Goal: Task Accomplishment & Management: Manage account settings

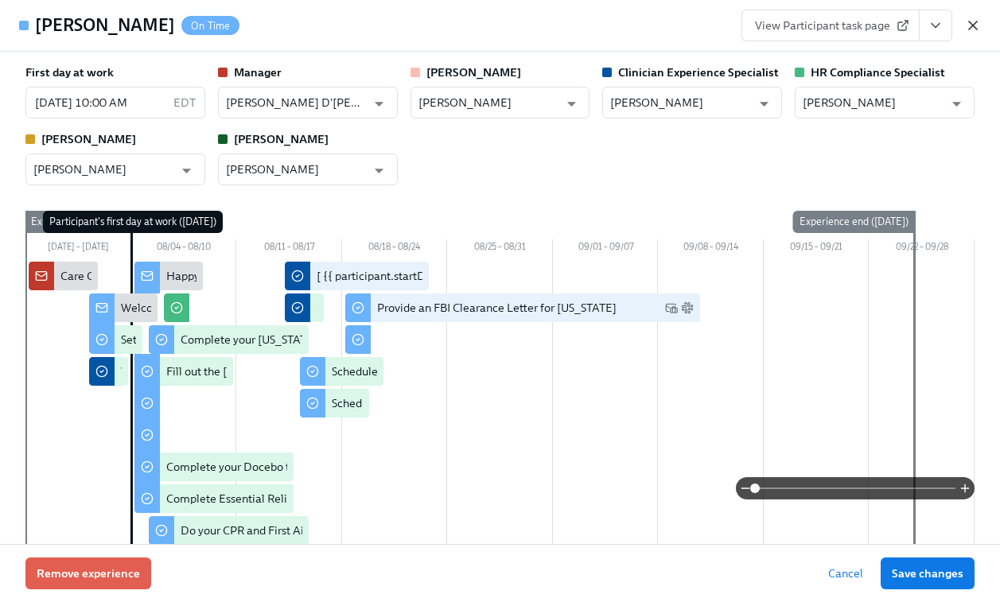
scroll to position [0, 9599]
click at [974, 25] on icon "button" at bounding box center [973, 26] width 16 height 16
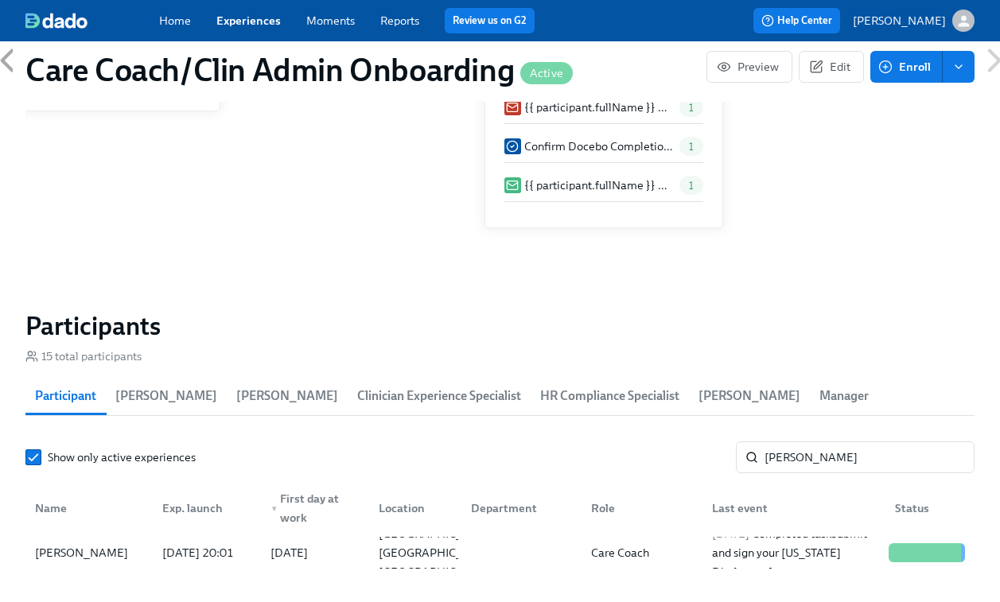
click at [238, 21] on link "Experiences" at bounding box center [248, 21] width 64 height 14
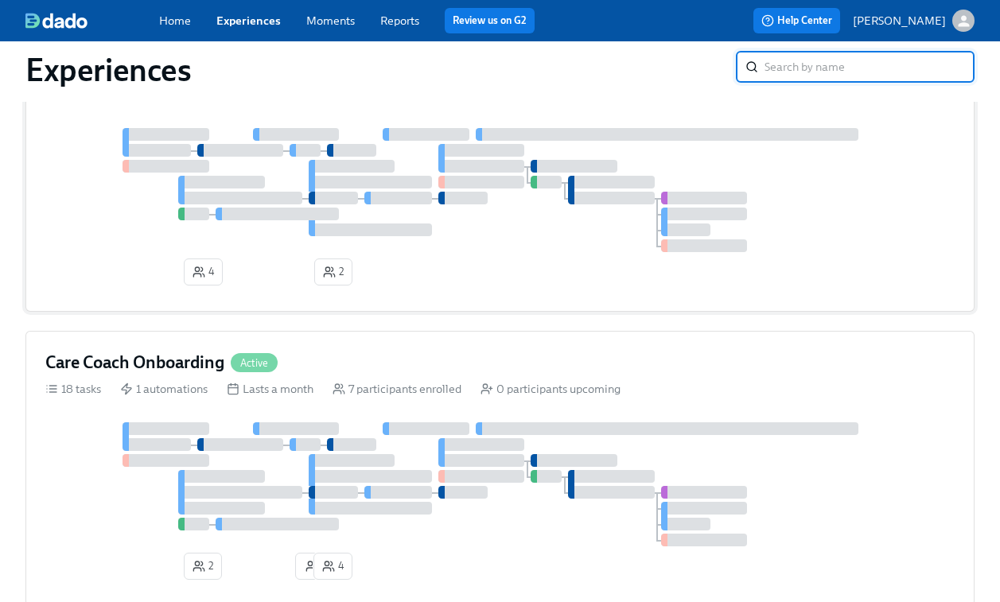
scroll to position [34, 0]
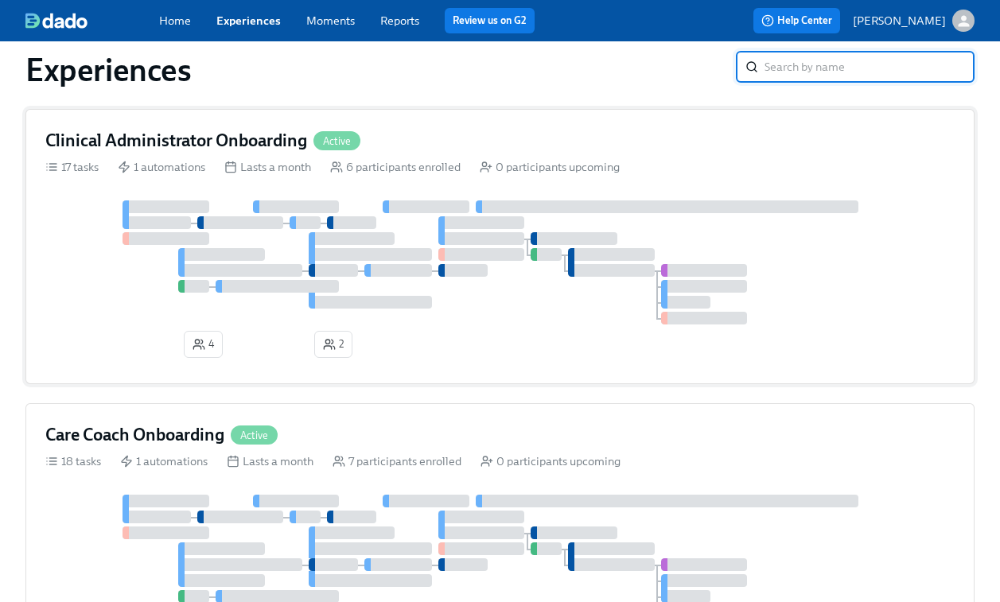
click at [585, 332] on div "4 2" at bounding box center [500, 283] width 910 height 164
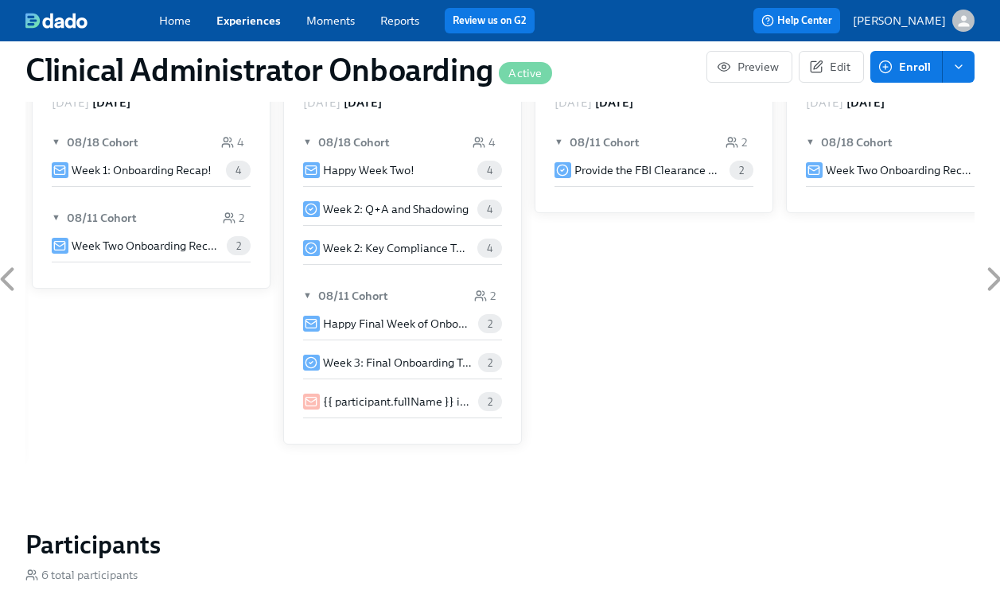
scroll to position [1217, 0]
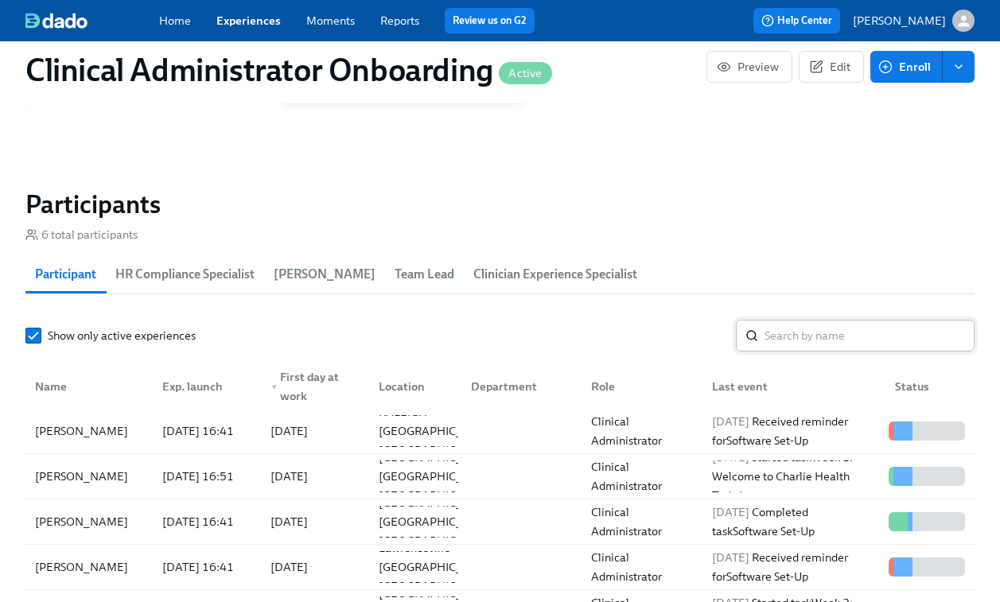
click at [823, 341] on input "search" at bounding box center [870, 336] width 210 height 32
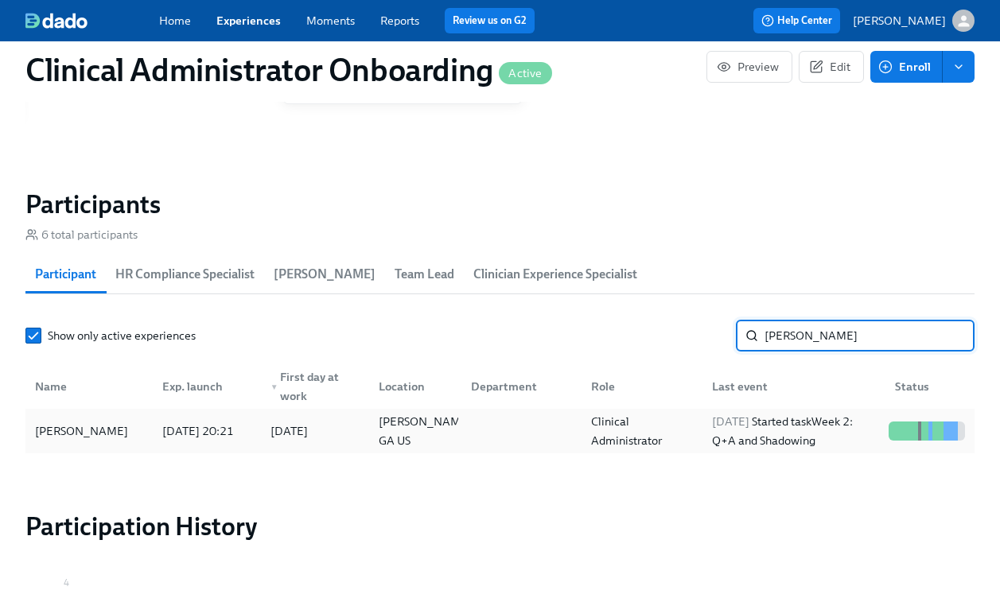
type input "[PERSON_NAME]"
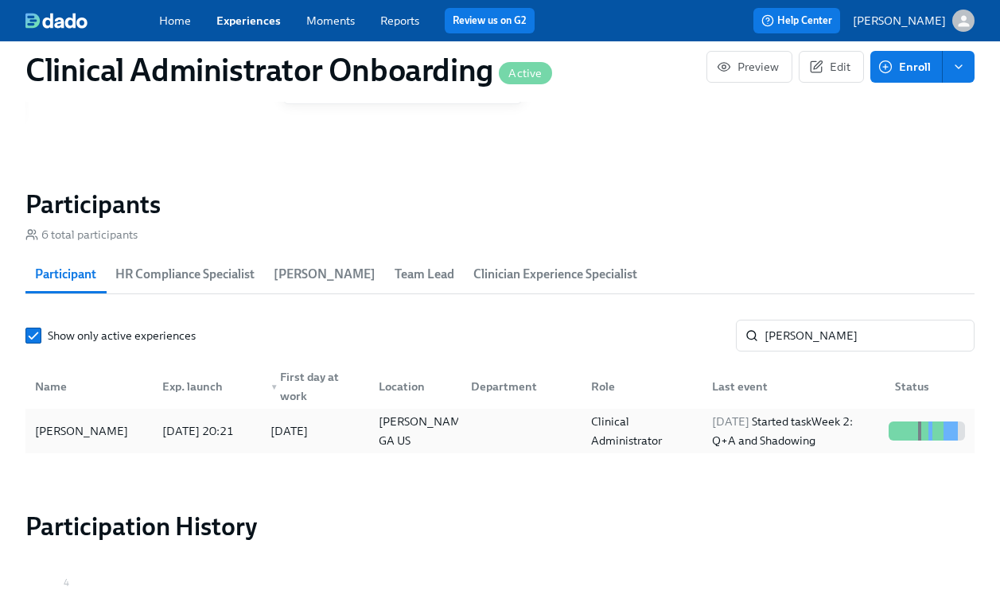
click at [686, 433] on div "Clinical Administrator" at bounding box center [642, 431] width 115 height 38
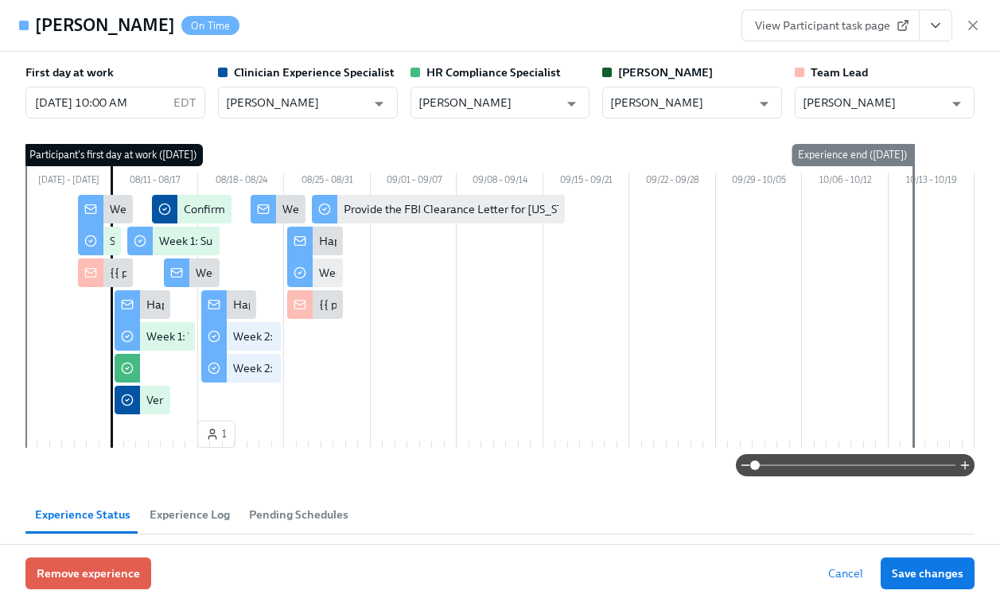
click at [828, 24] on span "View Participant task page" at bounding box center [830, 26] width 151 height 16
click at [972, 25] on icon "button" at bounding box center [973, 26] width 16 height 16
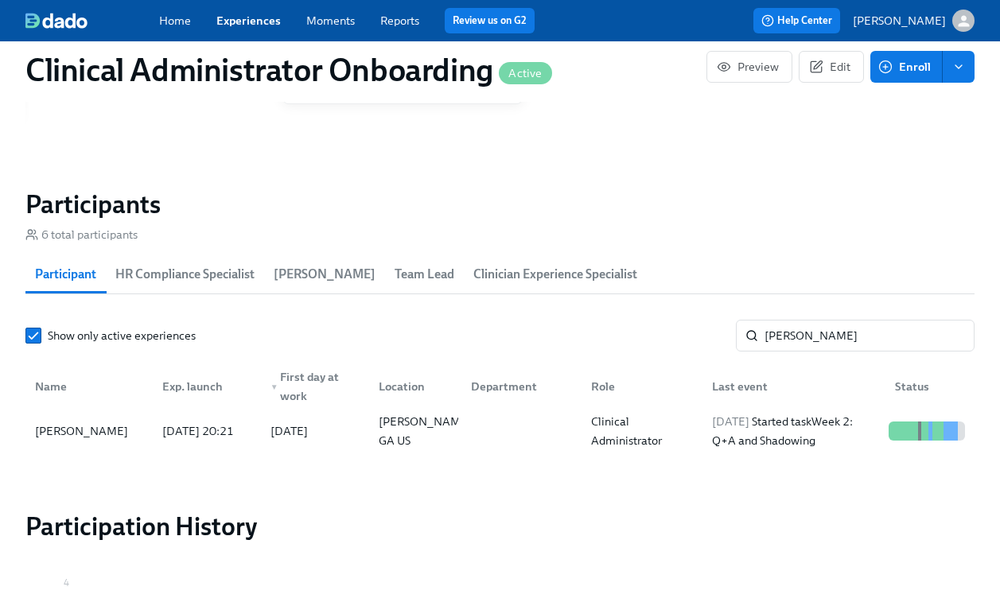
click at [245, 18] on link "Experiences" at bounding box center [248, 21] width 64 height 14
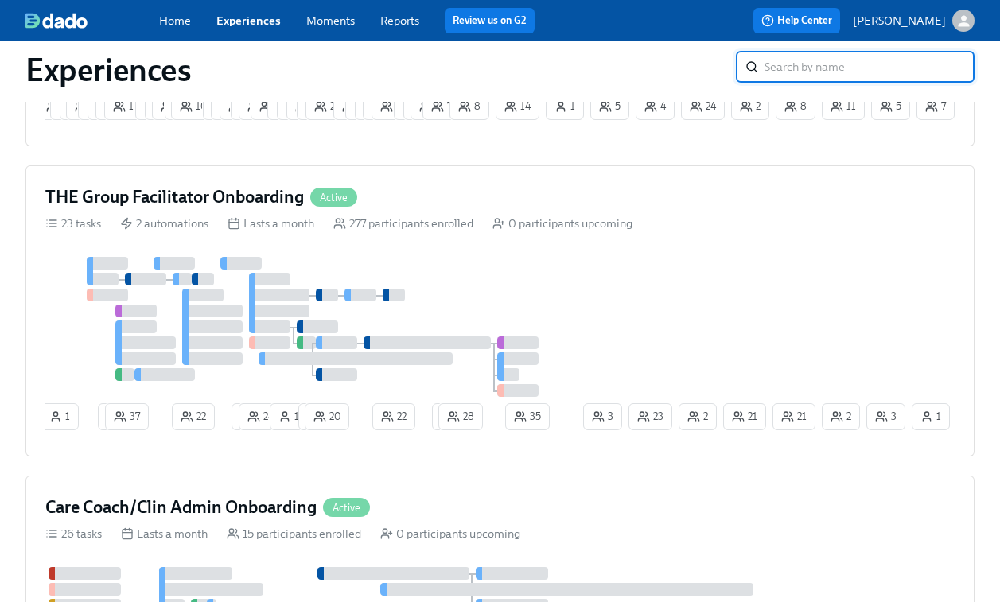
scroll to position [1033, 0]
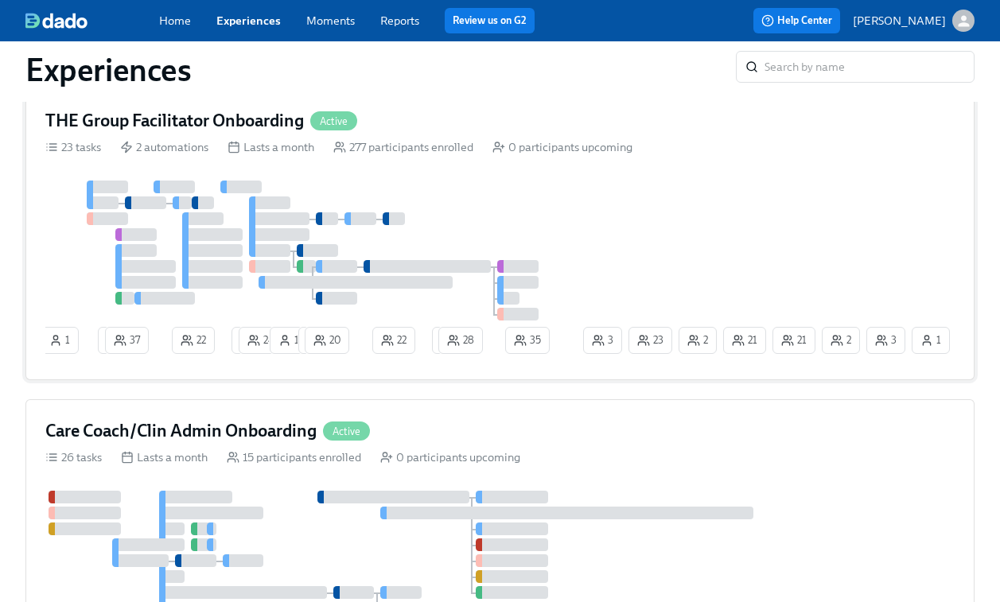
click at [476, 251] on div at bounding box center [312, 251] width 535 height 140
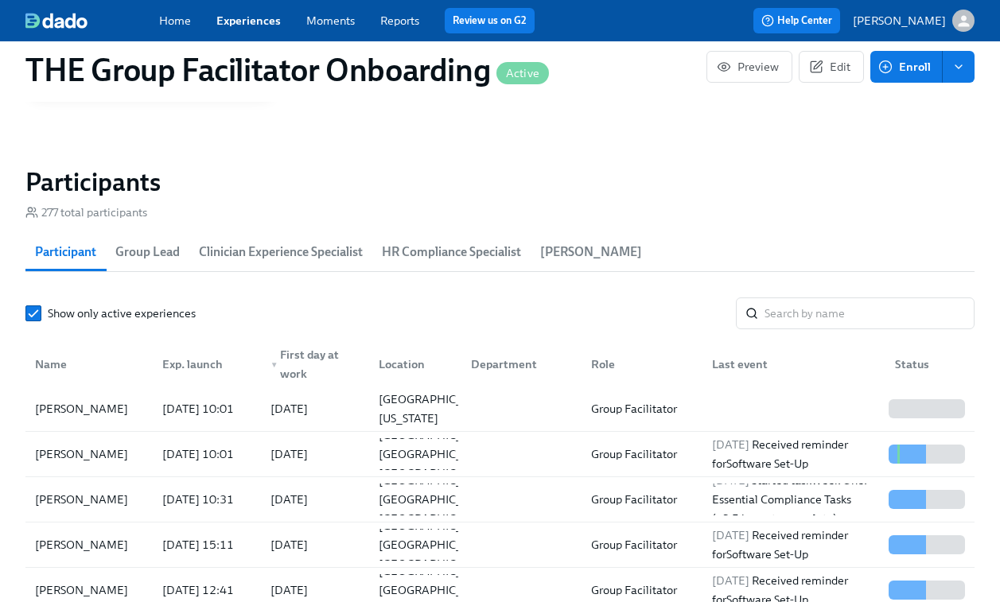
scroll to position [1341, 0]
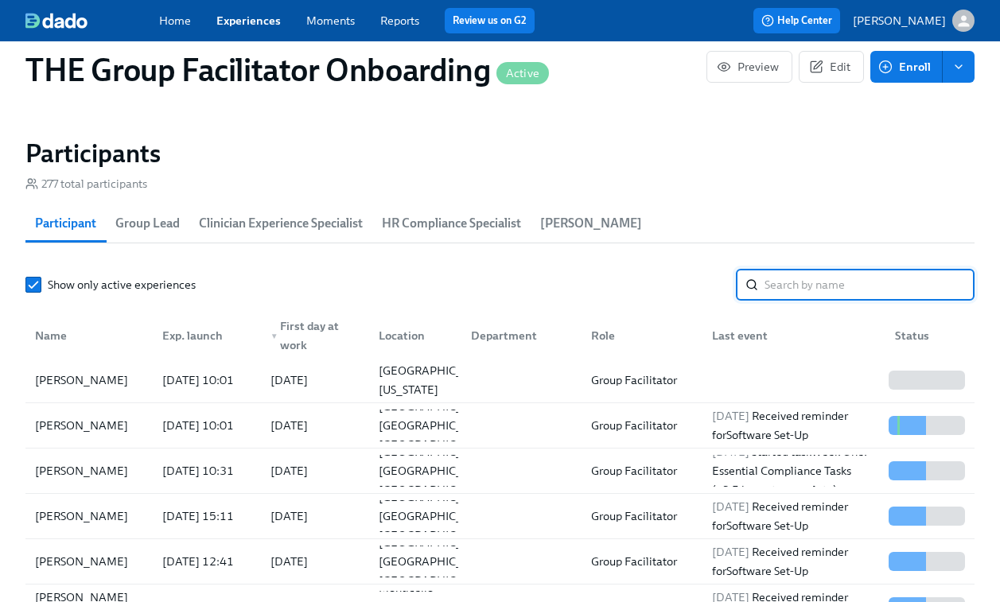
click at [820, 286] on input "search" at bounding box center [870, 285] width 210 height 32
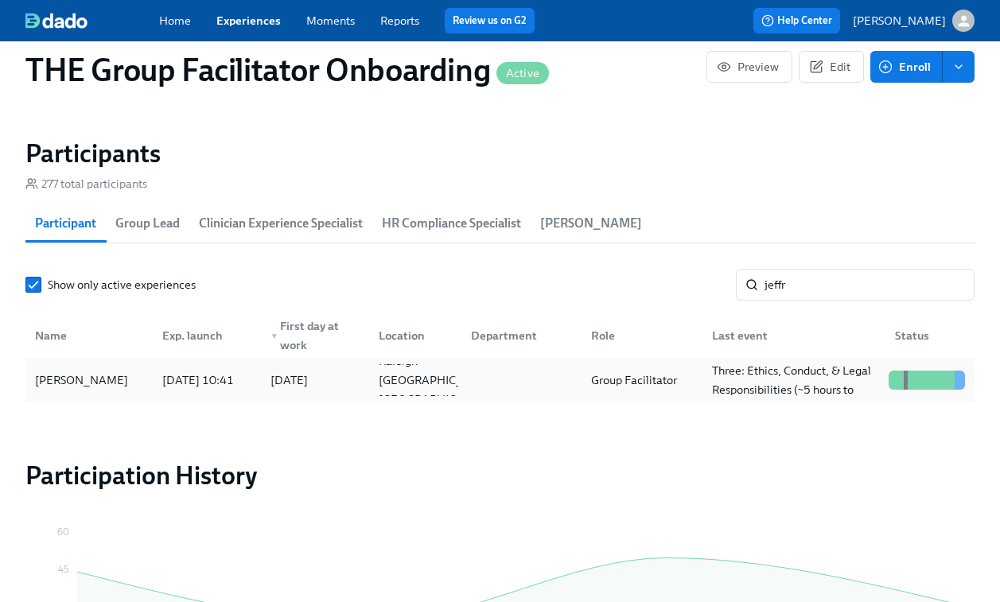
click at [650, 390] on div "Group Facilitator" at bounding box center [634, 380] width 99 height 19
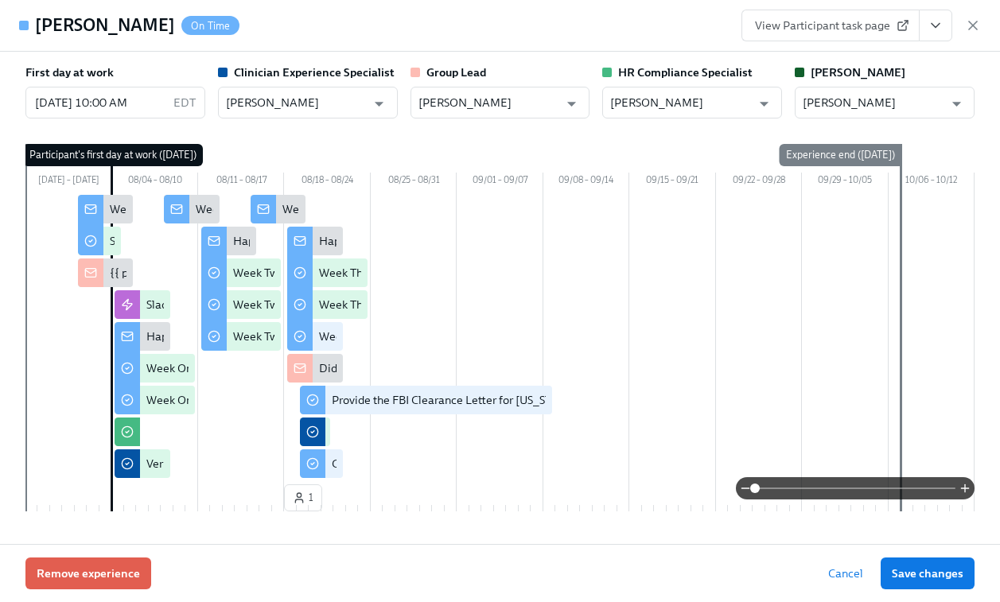
click at [942, 29] on icon "View task page" at bounding box center [936, 26] width 16 height 16
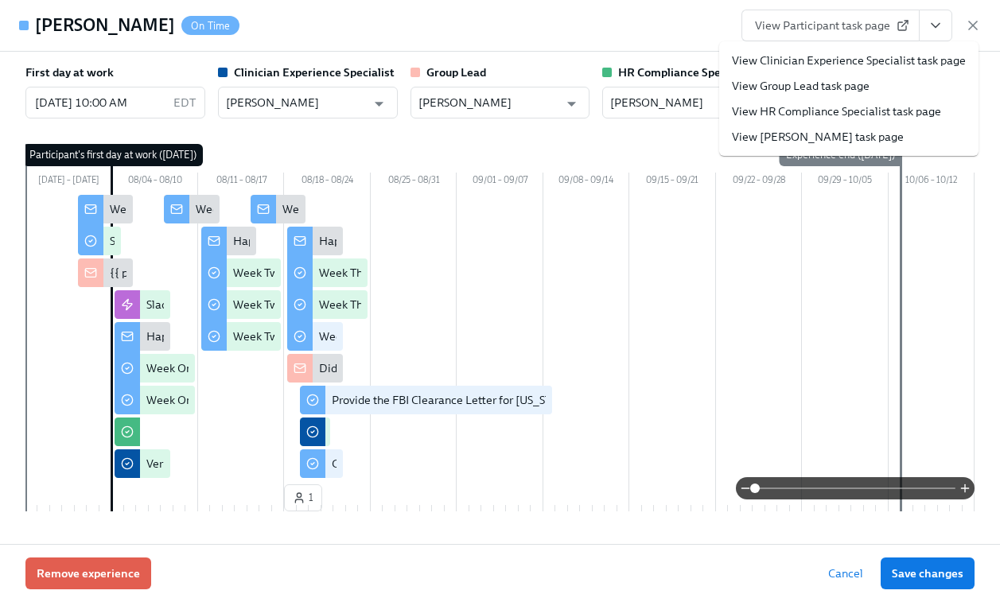
click at [841, 64] on link "View Clinician Experience Specialist task page" at bounding box center [849, 61] width 234 height 16
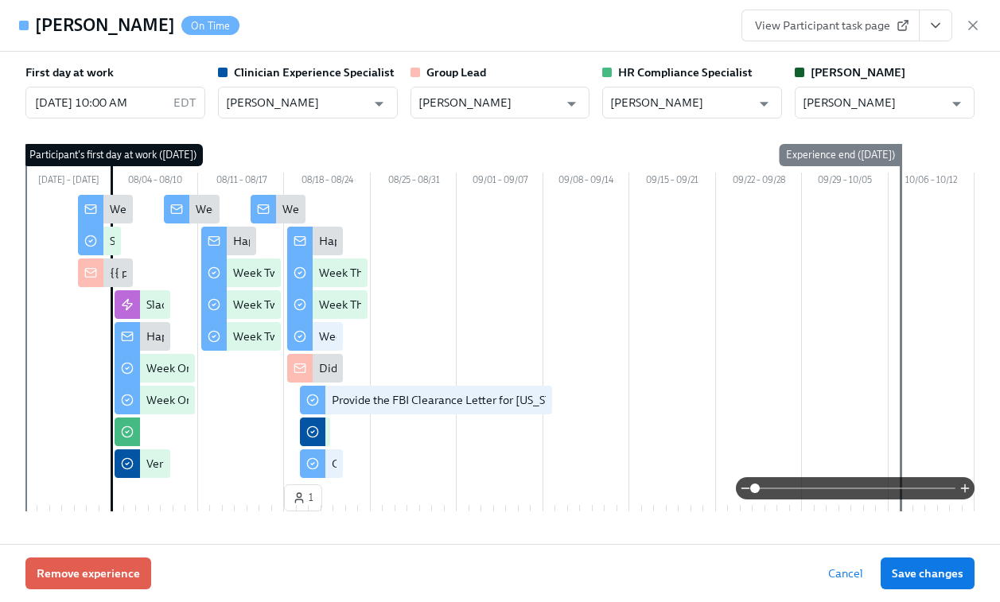
click at [847, 23] on span "View Participant task page" at bounding box center [830, 26] width 151 height 16
click at [972, 22] on icon "button" at bounding box center [973, 26] width 16 height 16
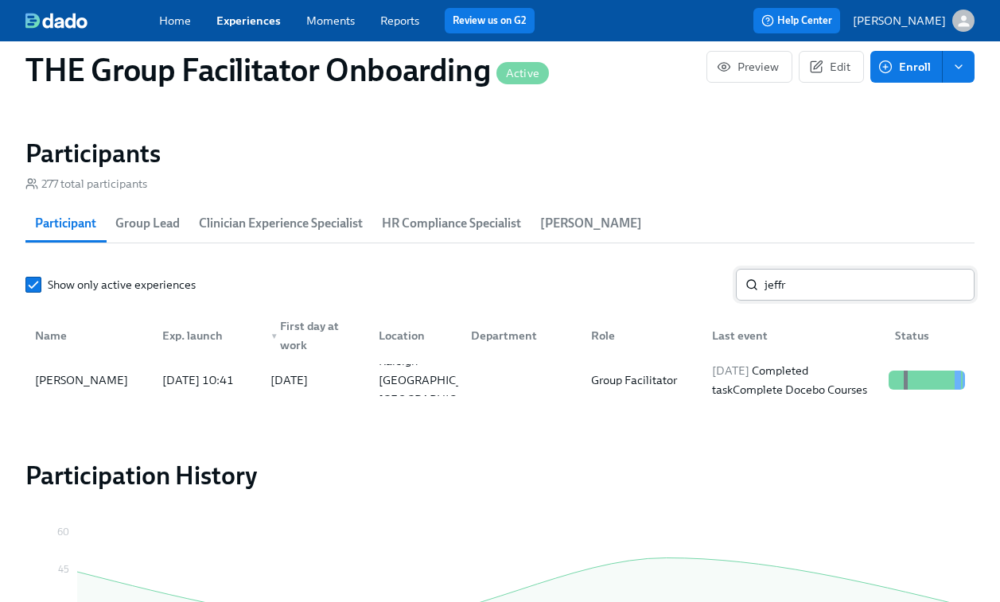
click at [797, 290] on input "jeffr" at bounding box center [870, 285] width 210 height 32
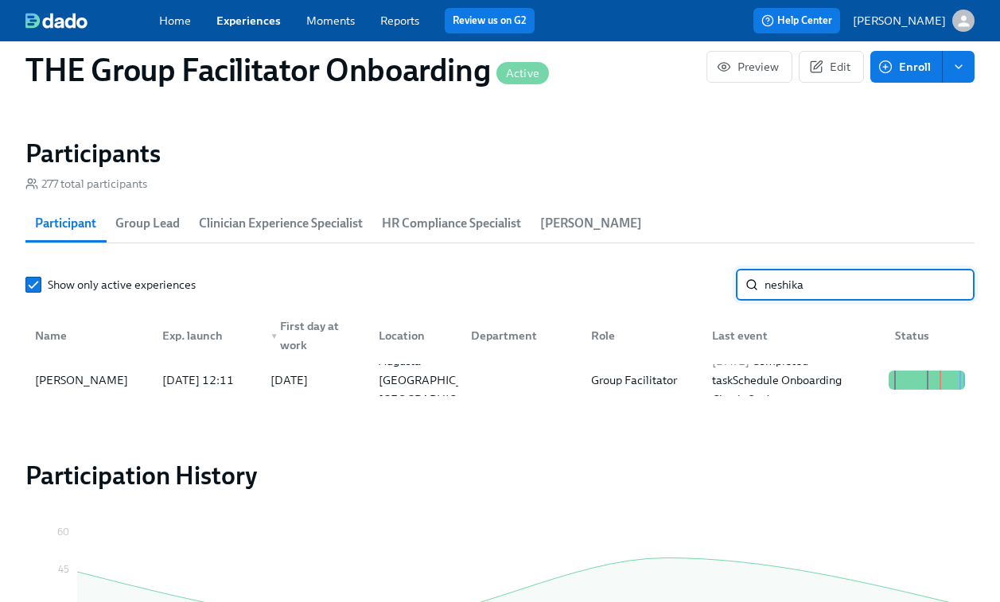
type input "neshika"
click at [820, 380] on div "[DATE] Completed task Schedule Onboarding Check-Out!" at bounding box center [794, 380] width 177 height 57
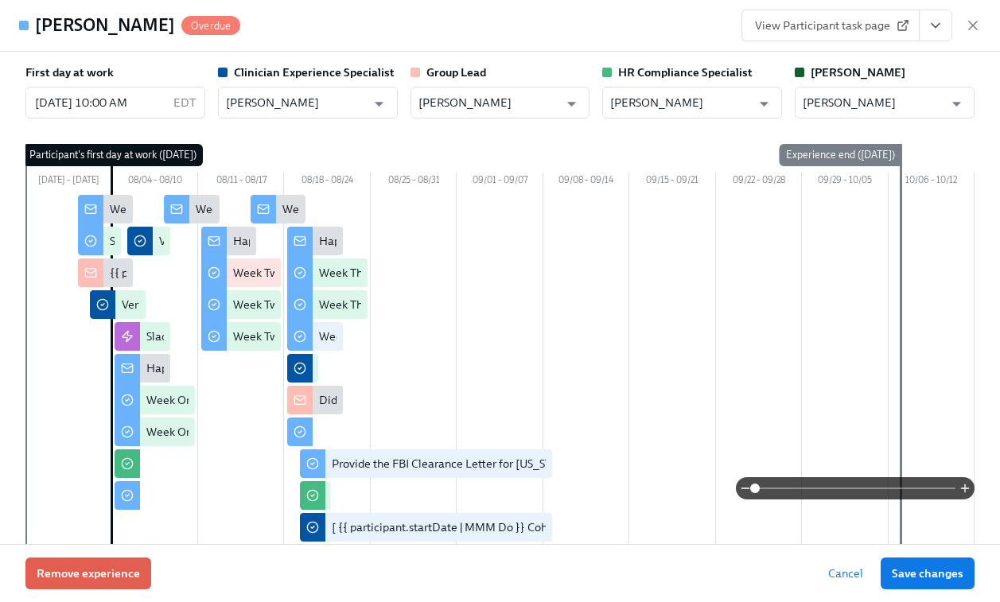
click at [850, 33] on span "View Participant task page" at bounding box center [830, 26] width 151 height 16
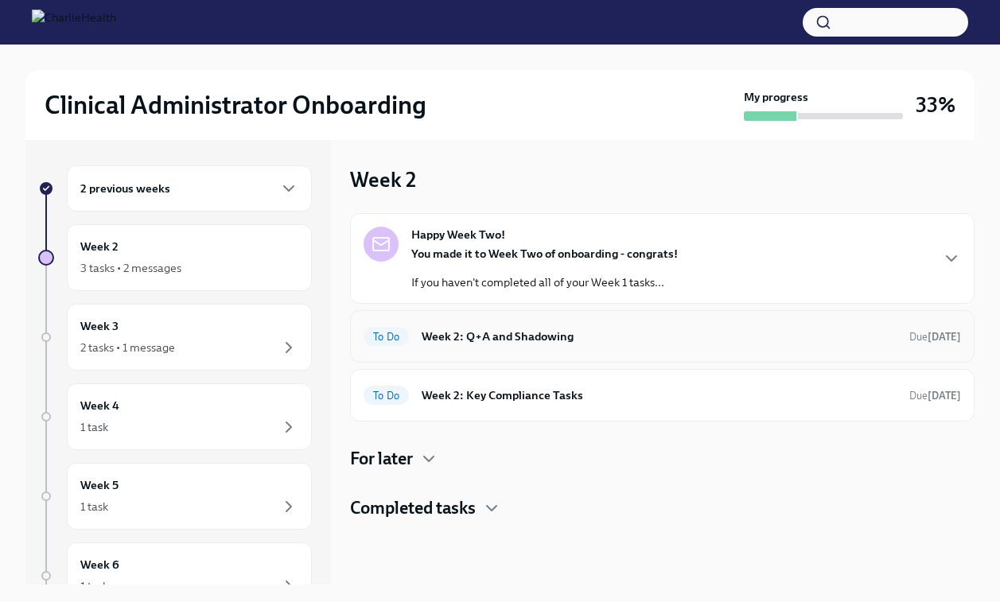
click at [583, 332] on h6 "Week 2: Q+A and Shadowing" at bounding box center [659, 337] width 475 height 18
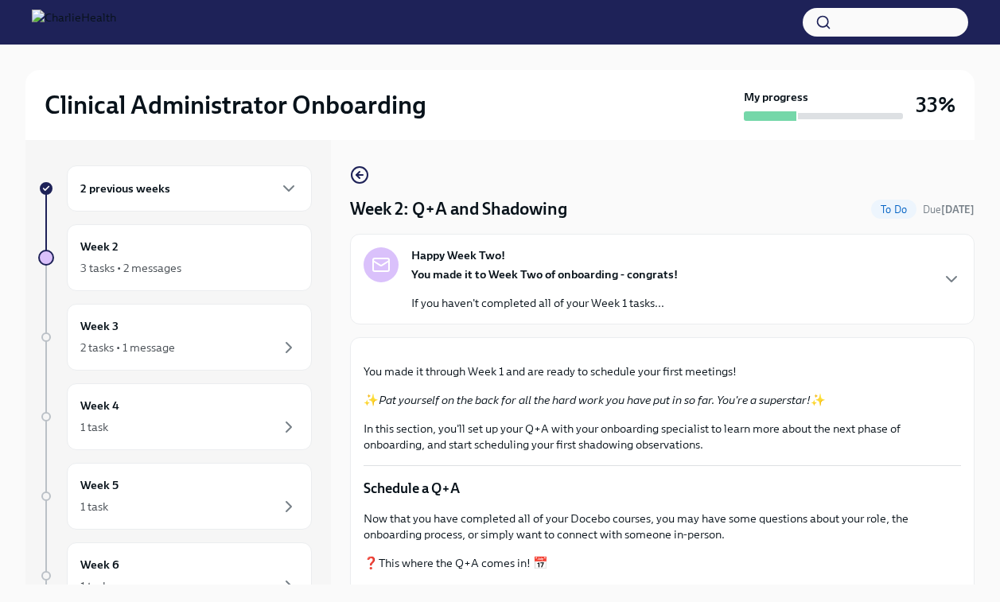
click at [349, 164] on div "2 previous weeks Week 2 3 tasks • 2 messages Week 3 2 tasks • 1 message Week 4 …" at bounding box center [499, 362] width 949 height 445
click at [357, 173] on icon "button" at bounding box center [358, 175] width 3 height 6
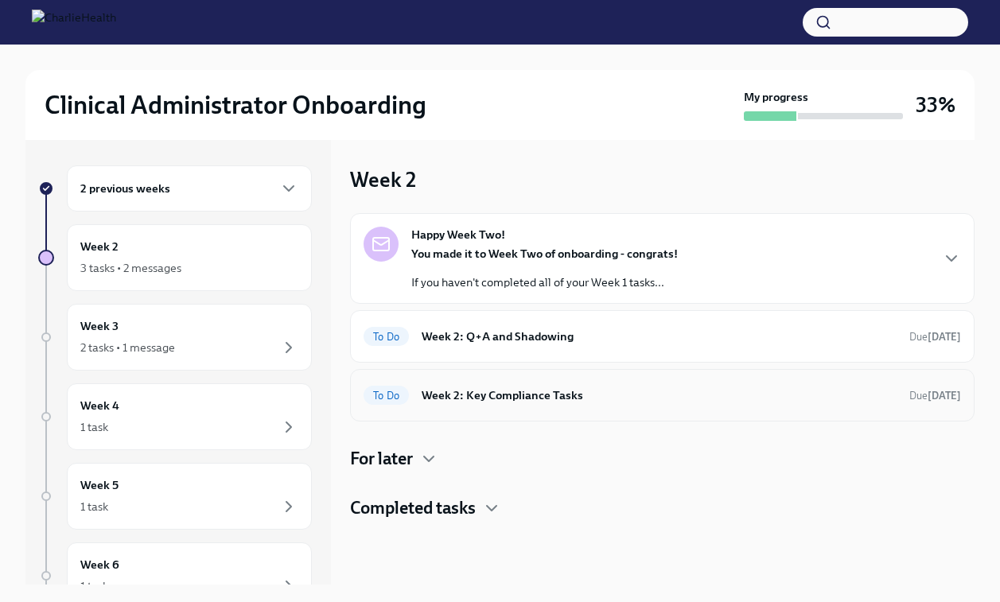
click at [557, 396] on h6 "Week 2: Key Compliance Tasks" at bounding box center [659, 396] width 475 height 18
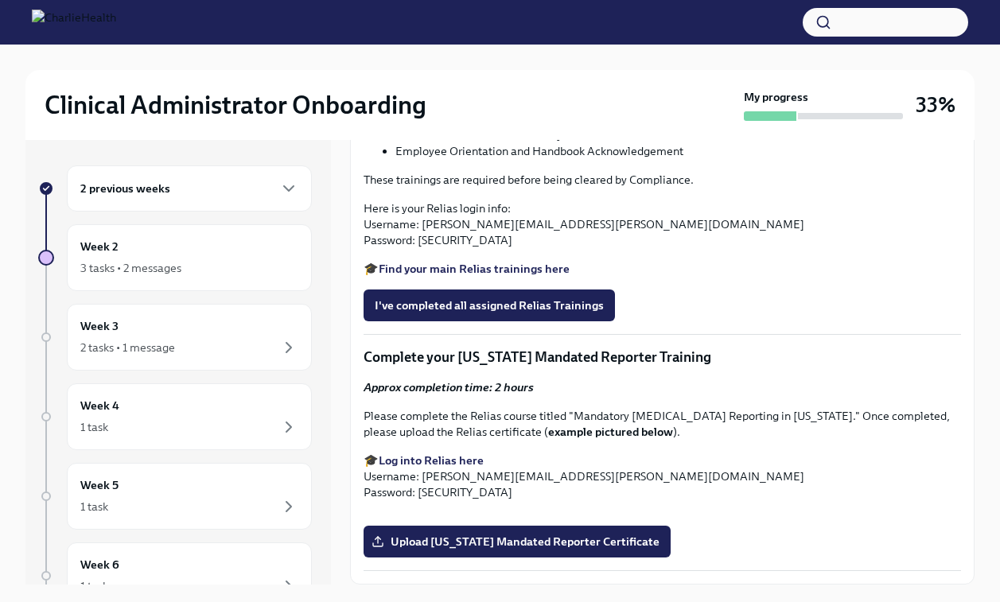
scroll to position [1658, 0]
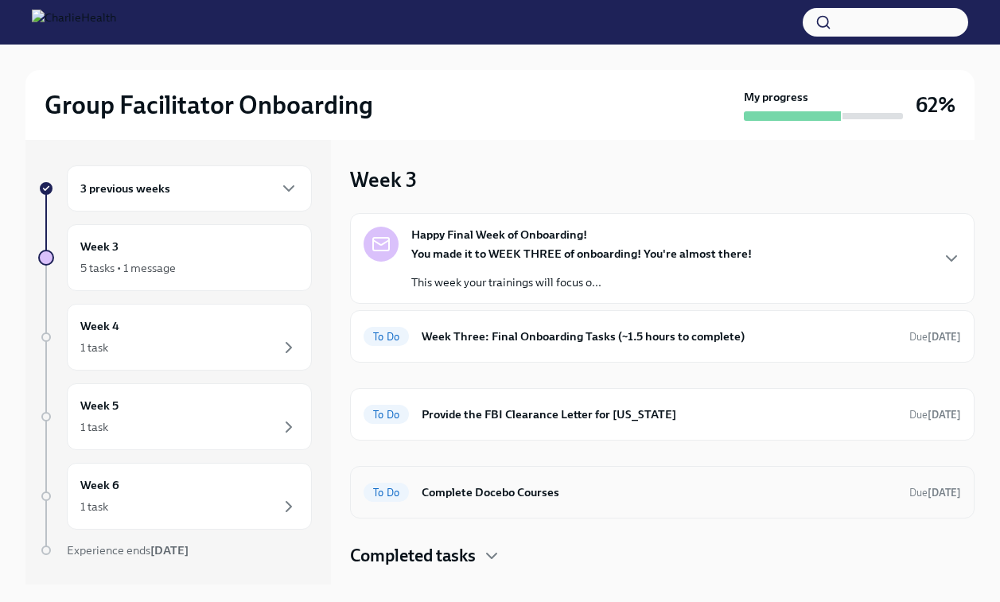
click at [518, 497] on h6 "Complete Docebo Courses" at bounding box center [659, 493] width 475 height 18
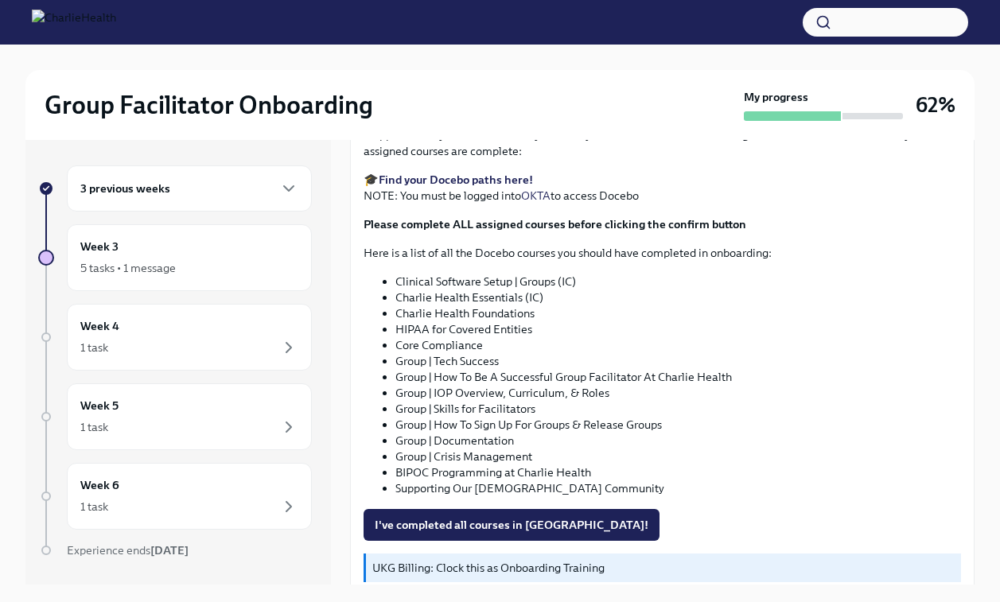
scroll to position [145, 0]
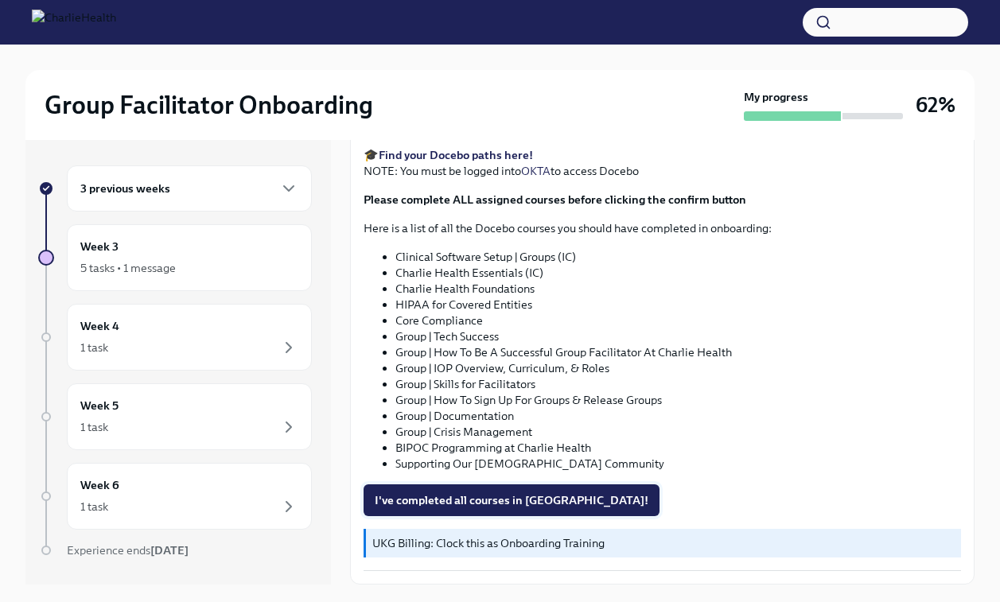
click at [485, 499] on span "I've completed all courses in Docebo!" at bounding box center [512, 501] width 274 height 16
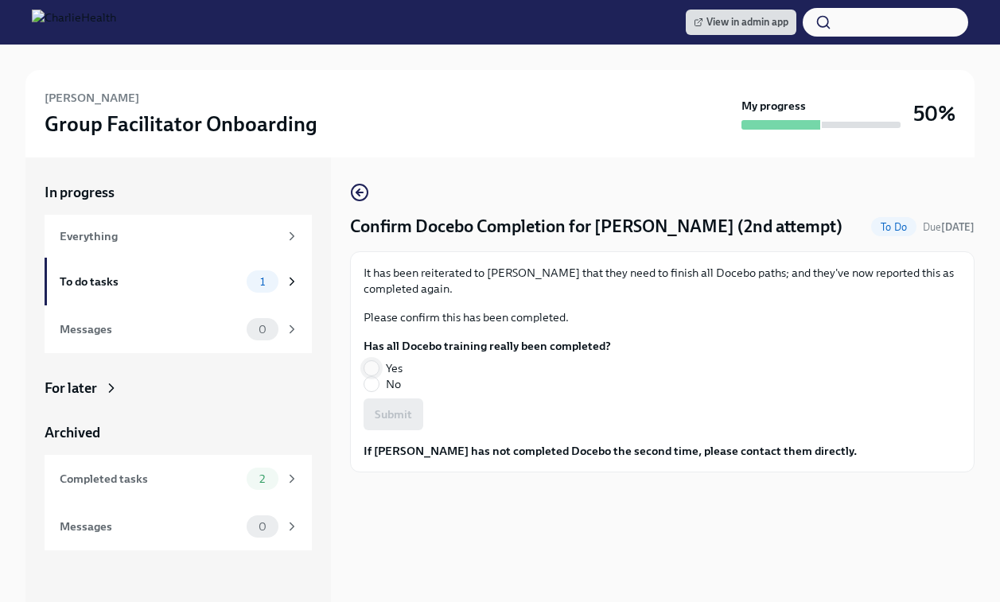
click at [373, 364] on input "Yes" at bounding box center [371, 368] width 14 height 14
radio input "true"
click at [387, 402] on button "Submit" at bounding box center [394, 415] width 60 height 32
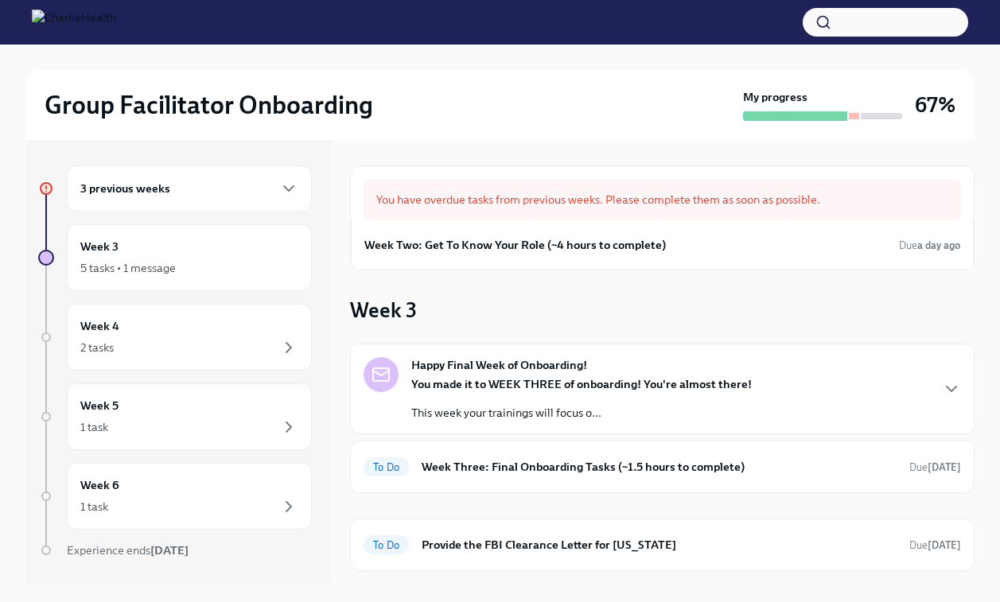
scroll to position [36, 0]
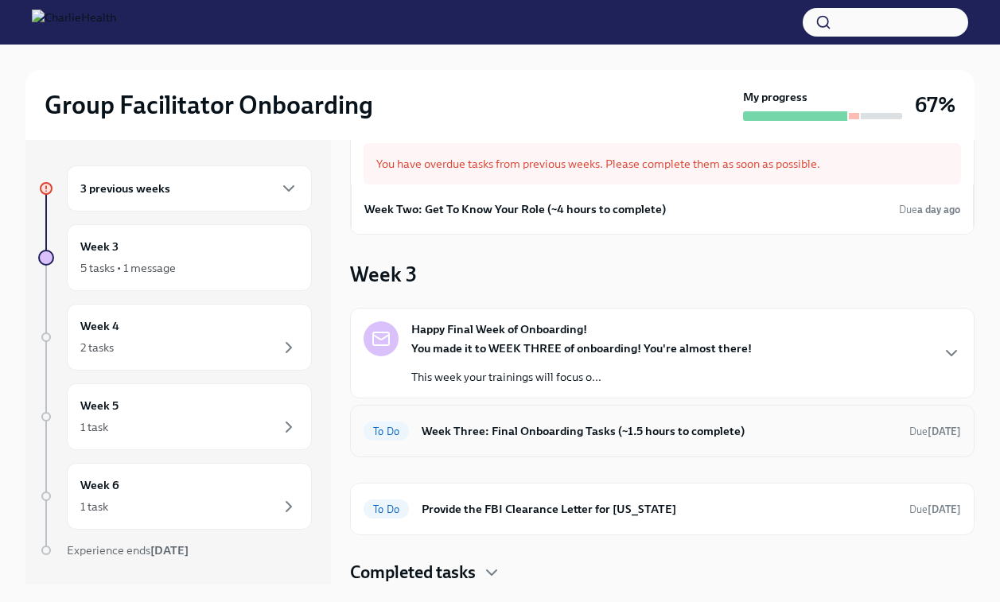
click at [605, 433] on h6 "Week Three: Final Onboarding Tasks (~1.5 hours to complete)" at bounding box center [659, 432] width 475 height 18
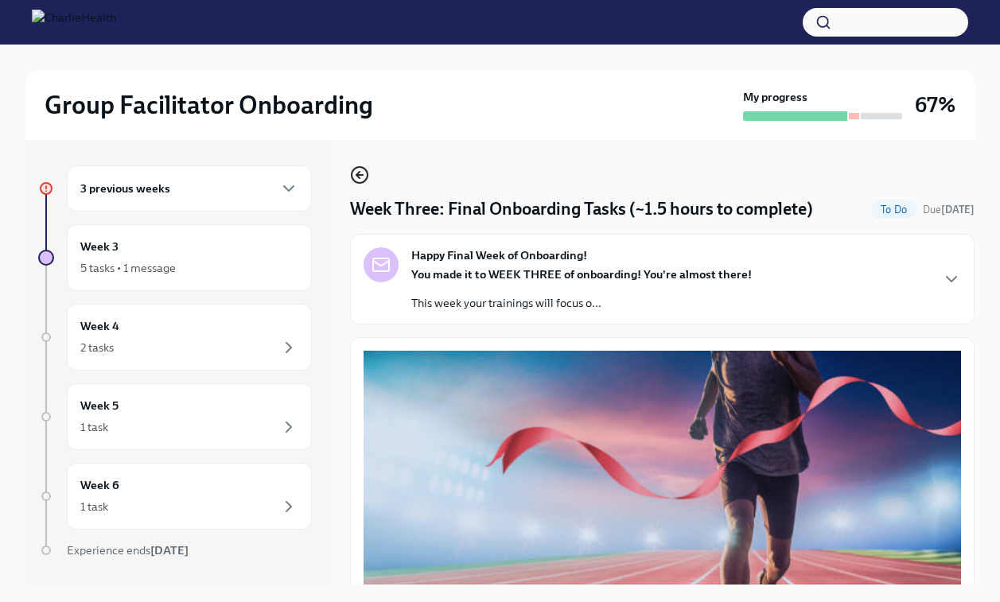
click at [357, 177] on icon "button" at bounding box center [359, 175] width 19 height 19
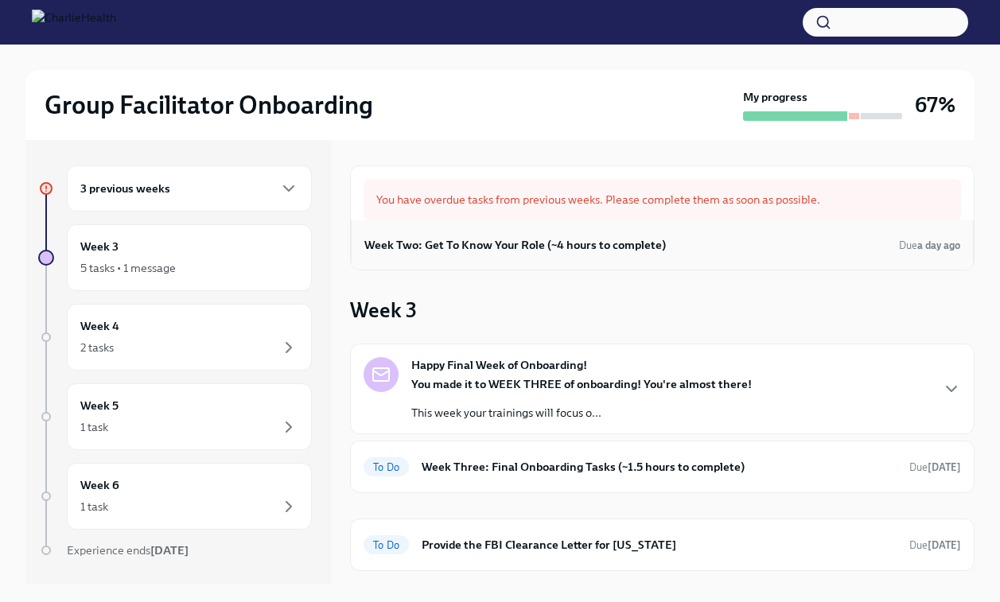
click at [540, 250] on h6 "Week Two: Get To Know Your Role (~4 hours to complete)" at bounding box center [515, 245] width 302 height 18
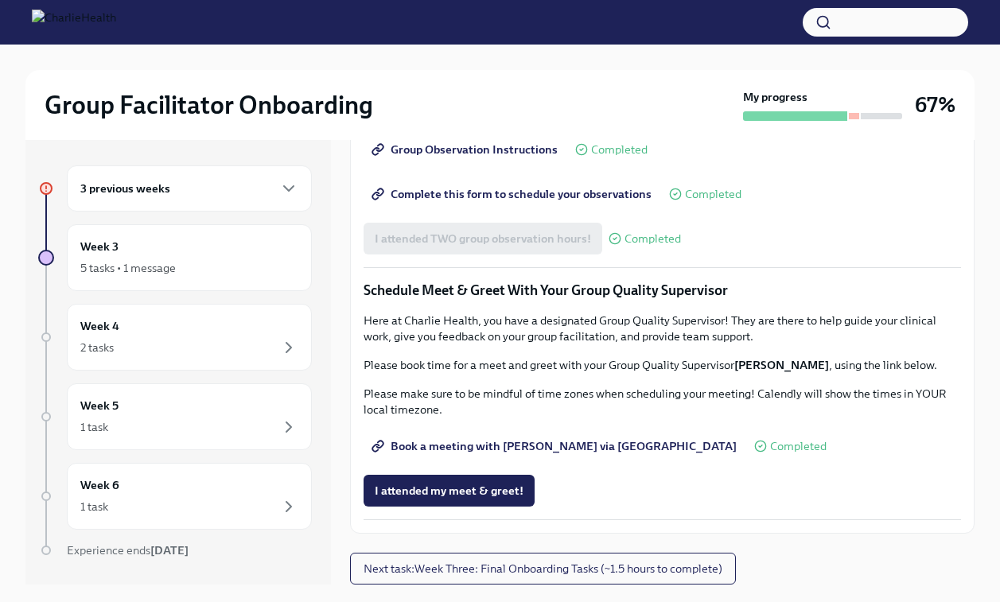
scroll to position [27, 0]
